Goal: Task Accomplishment & Management: Use online tool/utility

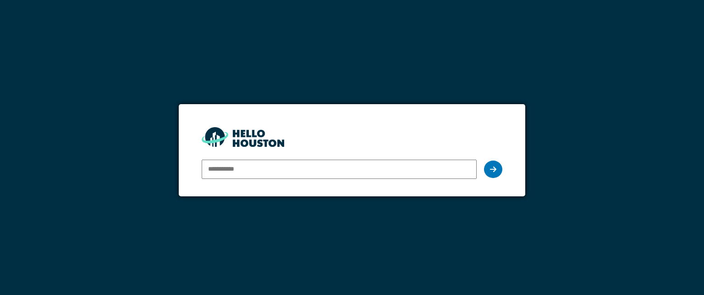
type input "**********"
click at [494, 171] on icon at bounding box center [493, 168] width 6 height 7
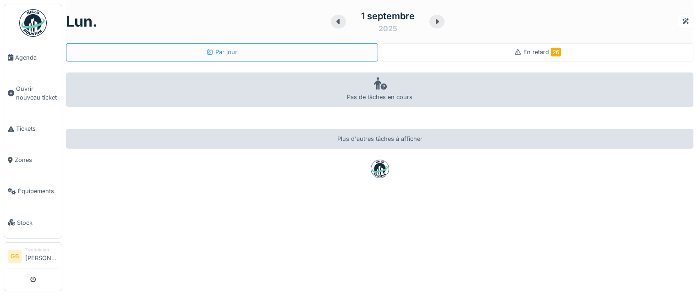
click at [431, 52] on div "En retard 26" at bounding box center [538, 52] width 312 height 18
